Goal: Transaction & Acquisition: Book appointment/travel/reservation

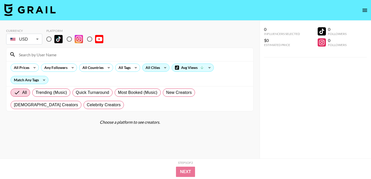
click at [155, 69] on div "All Cities" at bounding box center [152, 68] width 19 height 8
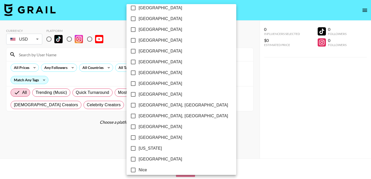
scroll to position [419, 0]
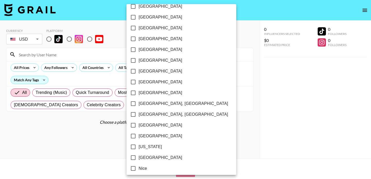
click at [147, 125] on span "[GEOGRAPHIC_DATA]" at bounding box center [161, 125] width 44 height 6
click at [139, 125] on input "[GEOGRAPHIC_DATA]" at bounding box center [133, 125] width 11 height 11
checkbox input "true"
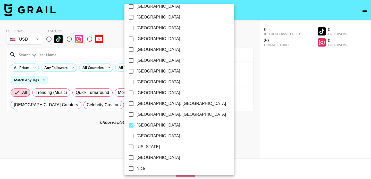
click at [56, 125] on div at bounding box center [185, 89] width 371 height 179
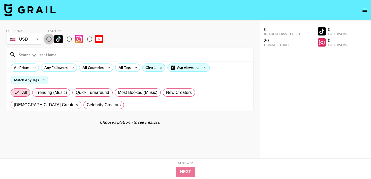
click at [50, 40] on input "radio" at bounding box center [49, 39] width 11 height 11
radio input "true"
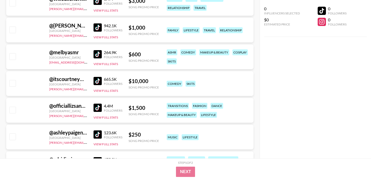
scroll to position [212, 0]
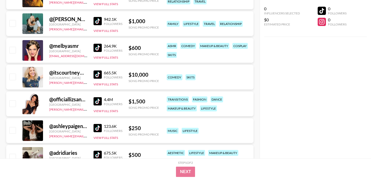
click at [97, 102] on img at bounding box center [98, 101] width 8 height 8
click at [94, 72] on img at bounding box center [98, 75] width 8 height 8
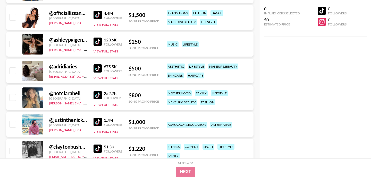
scroll to position [300, 0]
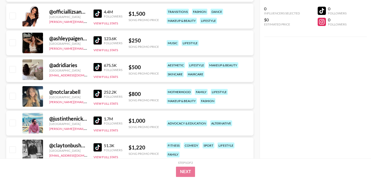
click at [95, 65] on img at bounding box center [98, 67] width 8 height 8
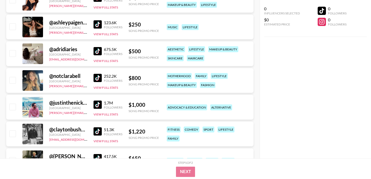
scroll to position [315, 0]
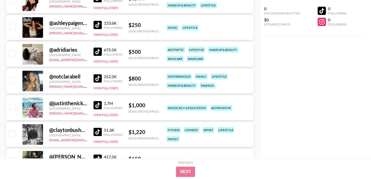
click at [96, 22] on img at bounding box center [98, 25] width 8 height 8
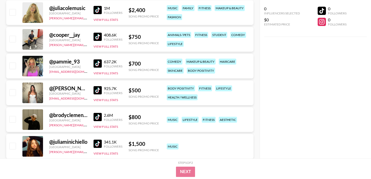
scroll to position [679, 0]
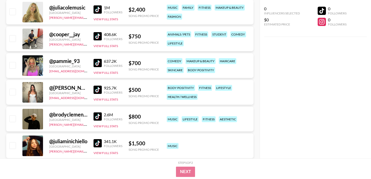
click at [98, 91] on img at bounding box center [98, 90] width 8 height 8
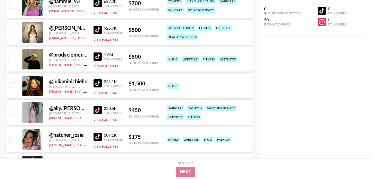
scroll to position [740, 0]
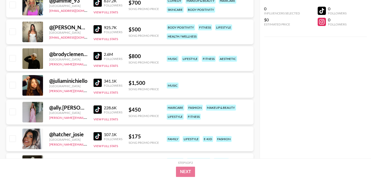
click at [97, 83] on img at bounding box center [98, 83] width 8 height 8
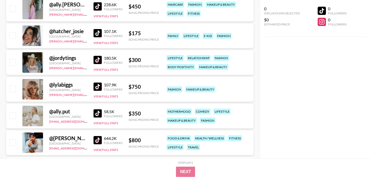
scroll to position [847, 0]
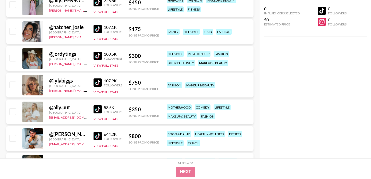
click at [101, 56] on img at bounding box center [98, 56] width 8 height 8
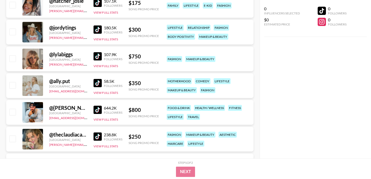
scroll to position [874, 0]
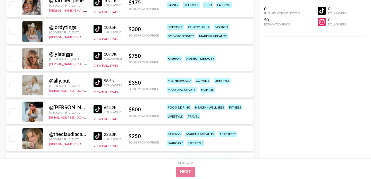
click at [100, 57] on img at bounding box center [98, 56] width 8 height 8
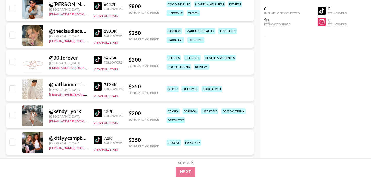
scroll to position [977, 0]
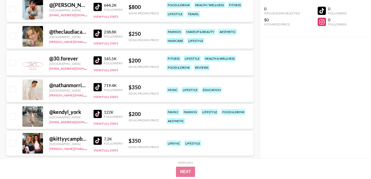
click at [97, 32] on img at bounding box center [98, 34] width 8 height 8
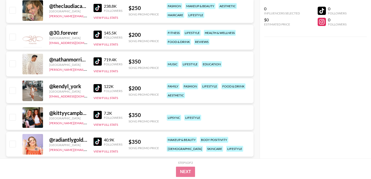
scroll to position [1015, 0]
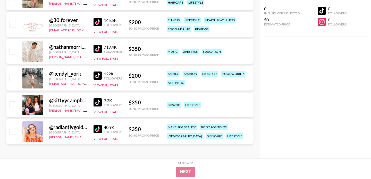
click at [99, 73] on img at bounding box center [98, 76] width 8 height 8
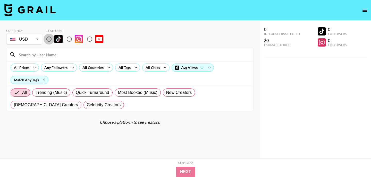
click at [51, 40] on input "radio" at bounding box center [49, 39] width 11 height 11
radio input "true"
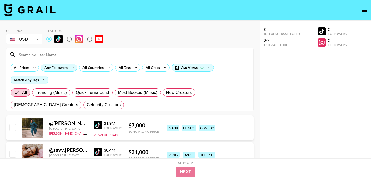
click at [71, 70] on icon at bounding box center [73, 68] width 8 height 8
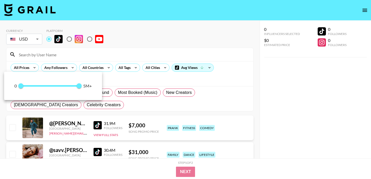
click at [27, 68] on div at bounding box center [185, 89] width 371 height 179
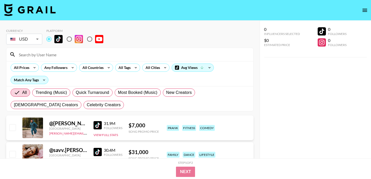
click at [27, 68] on div "All Prices" at bounding box center [21, 68] width 20 height 8
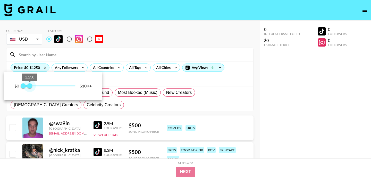
type input "1500"
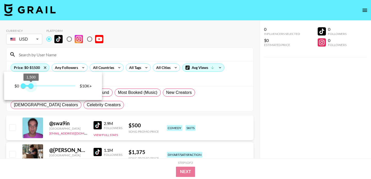
drag, startPoint x: 76, startPoint y: 85, endPoint x: 31, endPoint y: 87, distance: 45.2
click at [31, 87] on span "1,500" at bounding box center [30, 86] width 5 height 5
click at [150, 29] on div at bounding box center [185, 89] width 371 height 179
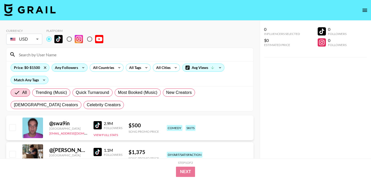
click at [78, 70] on div "Any Followers" at bounding box center [70, 68] width 36 height 8
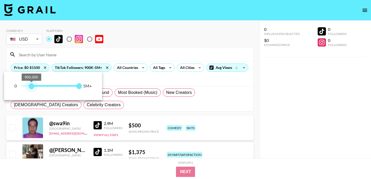
type input "1000000"
drag, startPoint x: 21, startPoint y: 86, endPoint x: 32, endPoint y: 87, distance: 11.6
click at [32, 87] on span "1,000,000" at bounding box center [32, 86] width 5 height 5
click at [136, 30] on div at bounding box center [185, 89] width 371 height 179
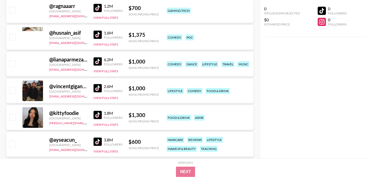
scroll to position [922, 0]
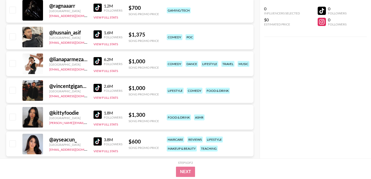
click at [97, 59] on img at bounding box center [98, 61] width 8 height 8
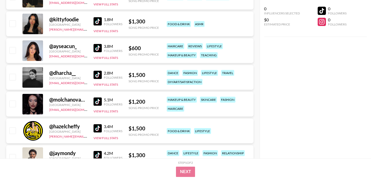
scroll to position [1023, 0]
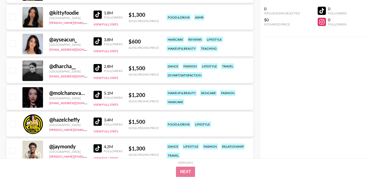
click at [98, 41] on img at bounding box center [98, 41] width 8 height 8
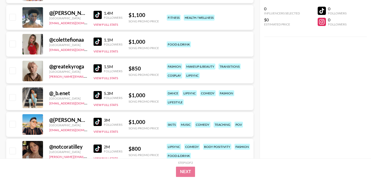
scroll to position [2633, 0]
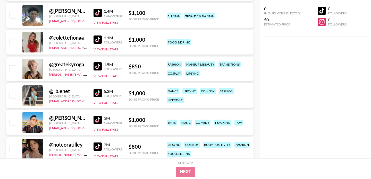
click at [97, 92] on img at bounding box center [98, 93] width 8 height 8
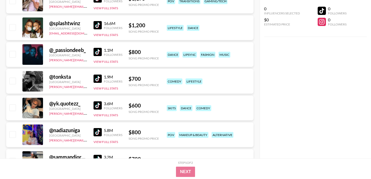
scroll to position [3453, 0]
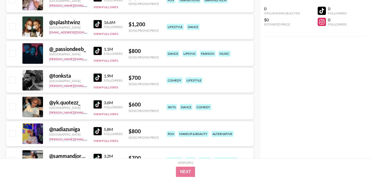
click at [98, 50] on img at bounding box center [98, 51] width 8 height 8
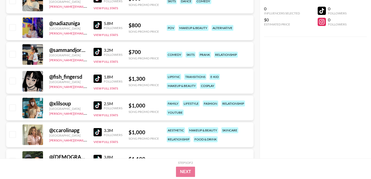
scroll to position [3560, 0]
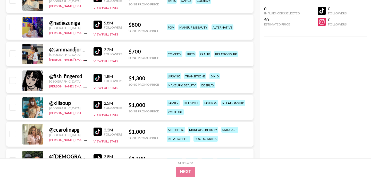
click at [98, 24] on img at bounding box center [98, 25] width 8 height 8
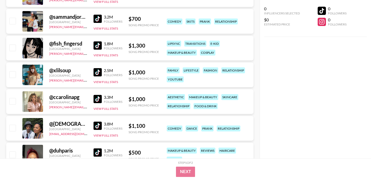
scroll to position [3604, 0]
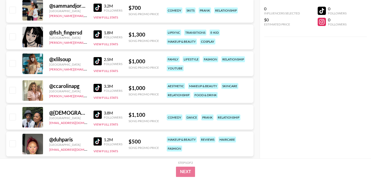
click at [99, 88] on img at bounding box center [98, 88] width 8 height 8
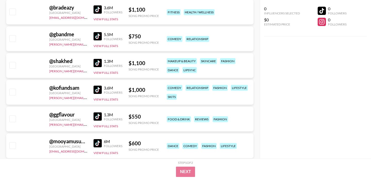
scroll to position [4246, 0]
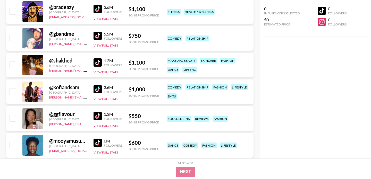
click at [97, 63] on img at bounding box center [98, 63] width 8 height 8
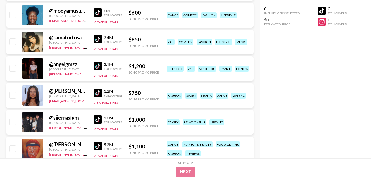
scroll to position [4376, 0]
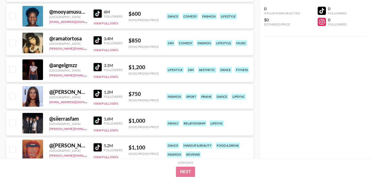
click at [100, 94] on img at bounding box center [98, 94] width 8 height 8
click at [100, 65] on img at bounding box center [98, 67] width 8 height 8
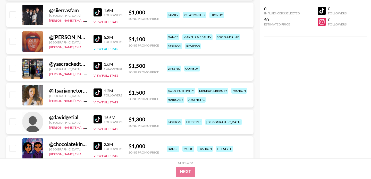
scroll to position [4486, 0]
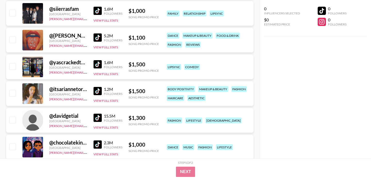
click at [98, 91] on img at bounding box center [98, 91] width 8 height 8
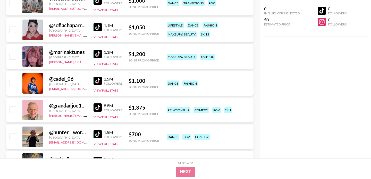
scroll to position [4711, 0]
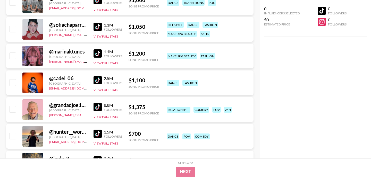
click at [100, 26] on img at bounding box center [98, 27] width 8 height 8
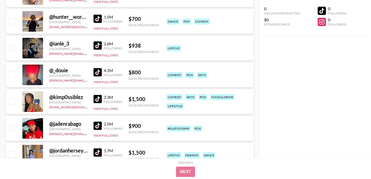
scroll to position [4827, 0]
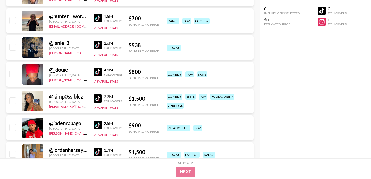
click at [97, 99] on img at bounding box center [98, 99] width 8 height 8
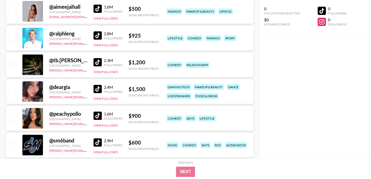
scroll to position [5242, 0]
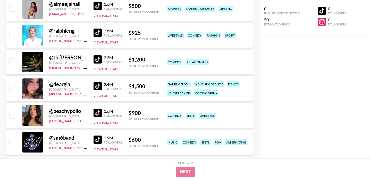
click at [102, 113] on link at bounding box center [99, 113] width 10 height 8
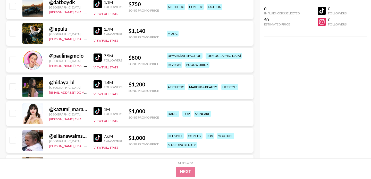
scroll to position [6346, 0]
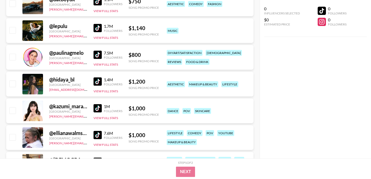
click at [97, 82] on img at bounding box center [98, 82] width 8 height 8
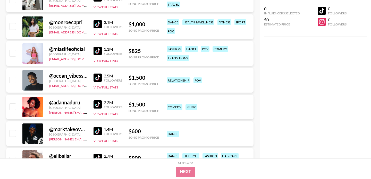
scroll to position [6833, 0]
click at [96, 24] on img at bounding box center [98, 24] width 8 height 8
